Goal: Information Seeking & Learning: Learn about a topic

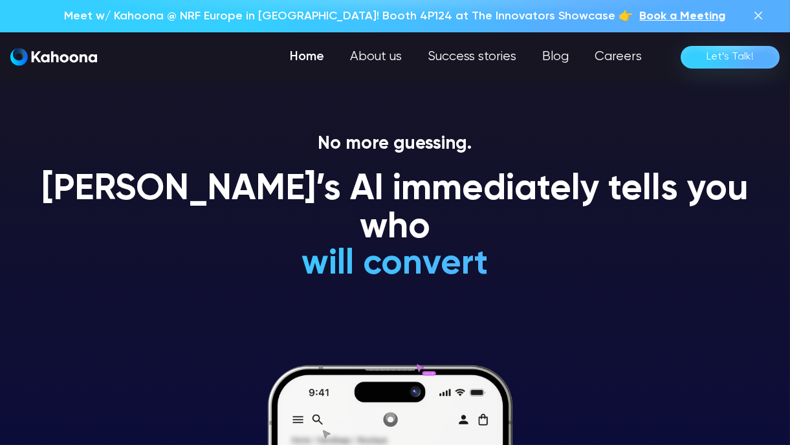
scroll to position [129, 0]
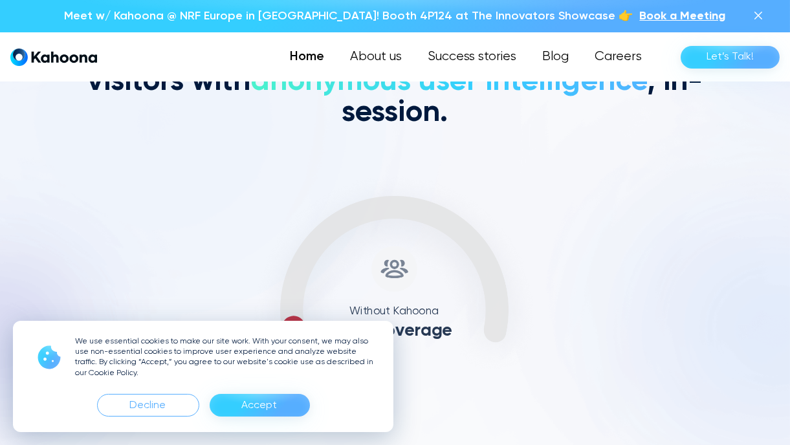
click at [233, 399] on div "Accept" at bounding box center [260, 405] width 100 height 23
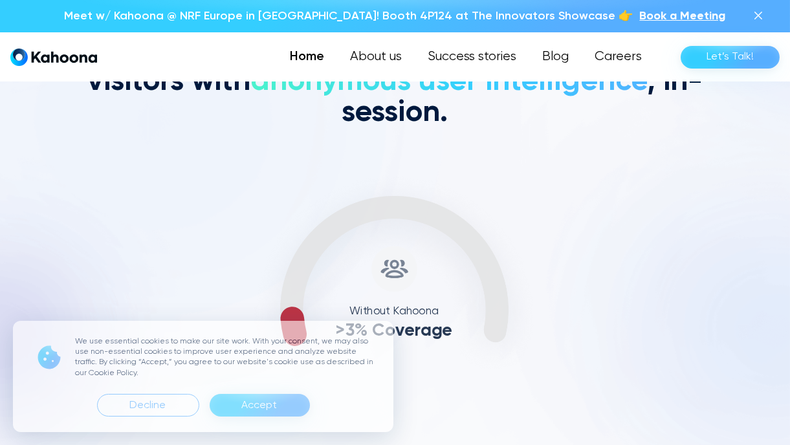
scroll to position [488, 0]
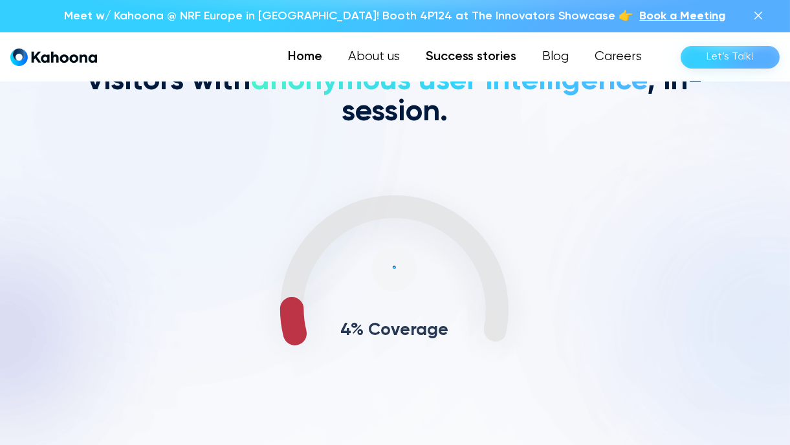
click at [452, 54] on link "Success stories" at bounding box center [471, 57] width 116 height 26
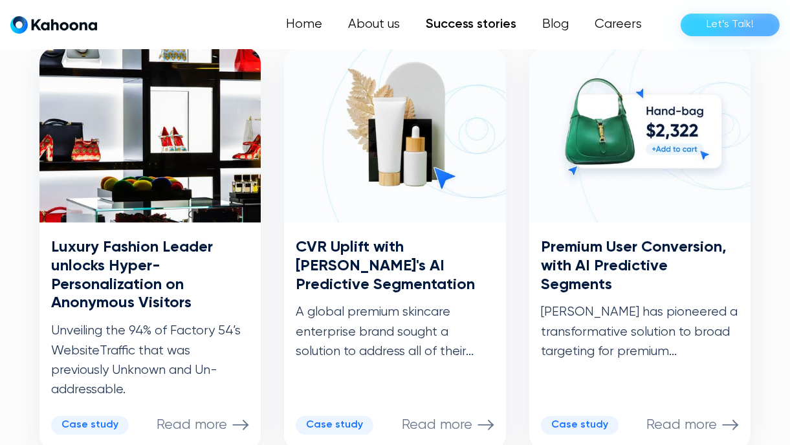
scroll to position [712, 0]
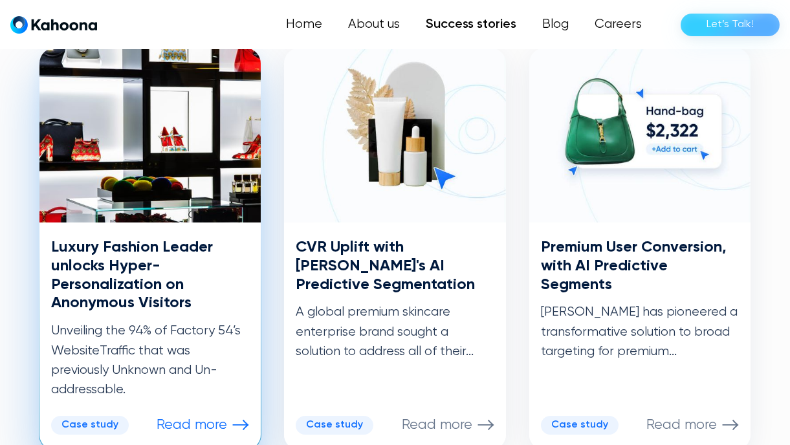
click at [161, 283] on h3 "Luxury Fashion Leader unlocks Hyper-Personalization on Anonymous Visitors" at bounding box center [150, 275] width 198 height 74
